Goal: Task Accomplishment & Management: Use online tool/utility

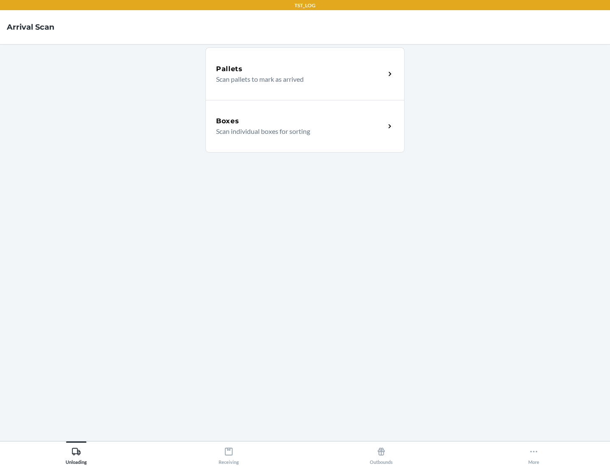
click at [300, 121] on div "Boxes" at bounding box center [300, 121] width 169 height 10
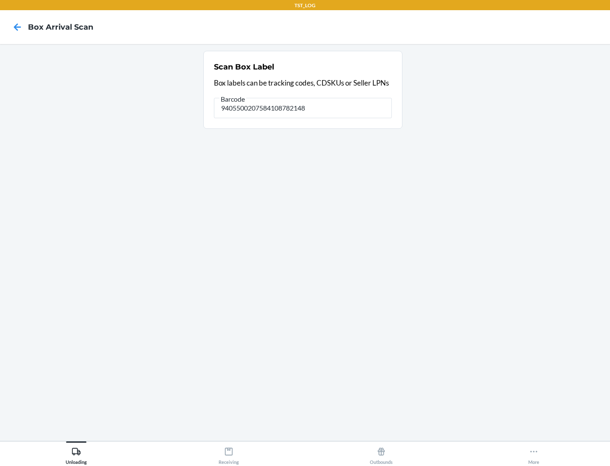
type input "9405500207584108782148"
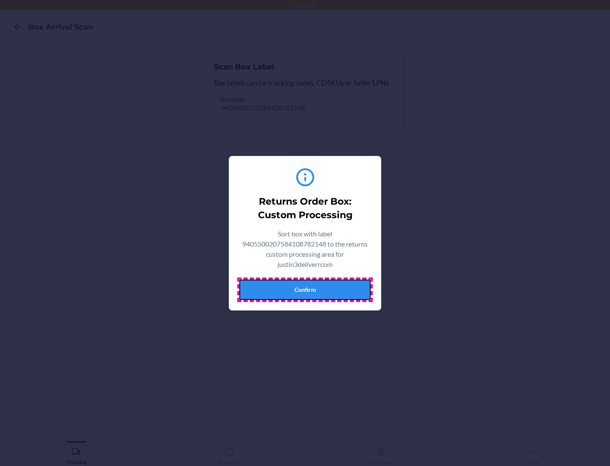
click at [305, 289] on button "Confirm" at bounding box center [304, 290] width 131 height 20
